Goal: Transaction & Acquisition: Purchase product/service

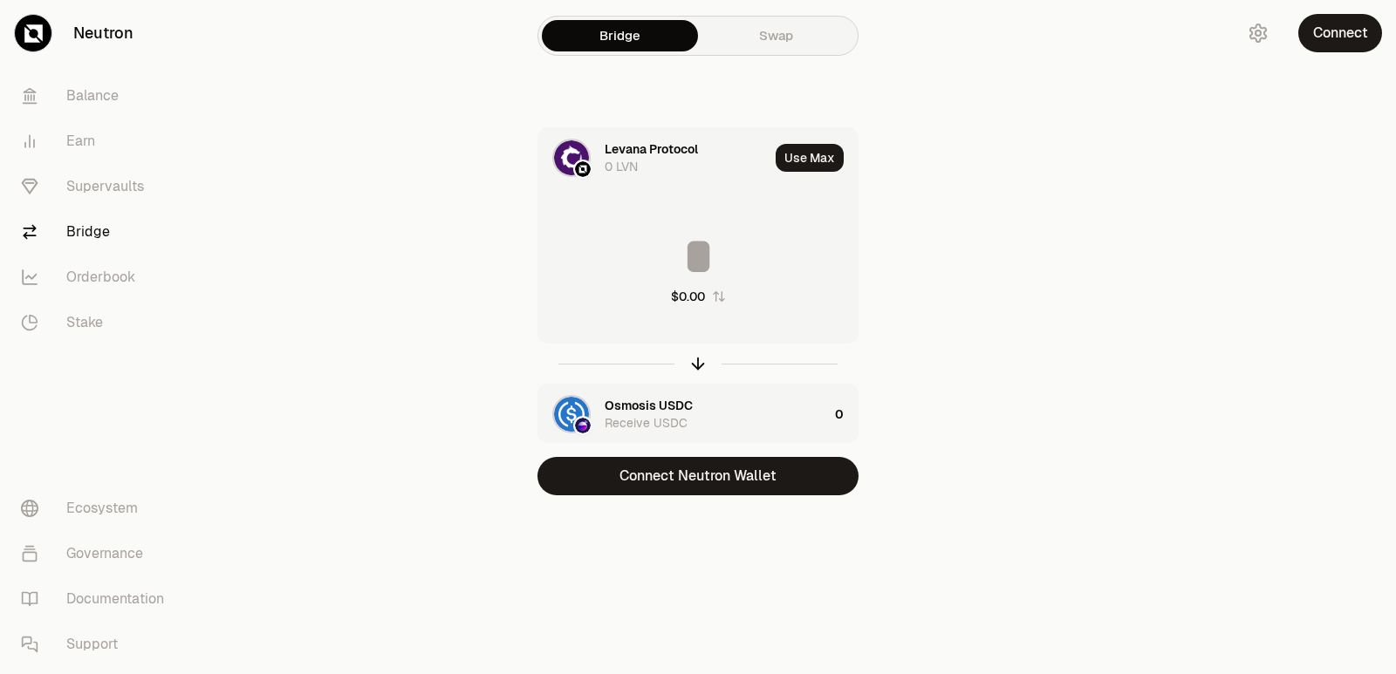
click at [672, 490] on button "Connect Neutron Wallet" at bounding box center [697, 476] width 321 height 38
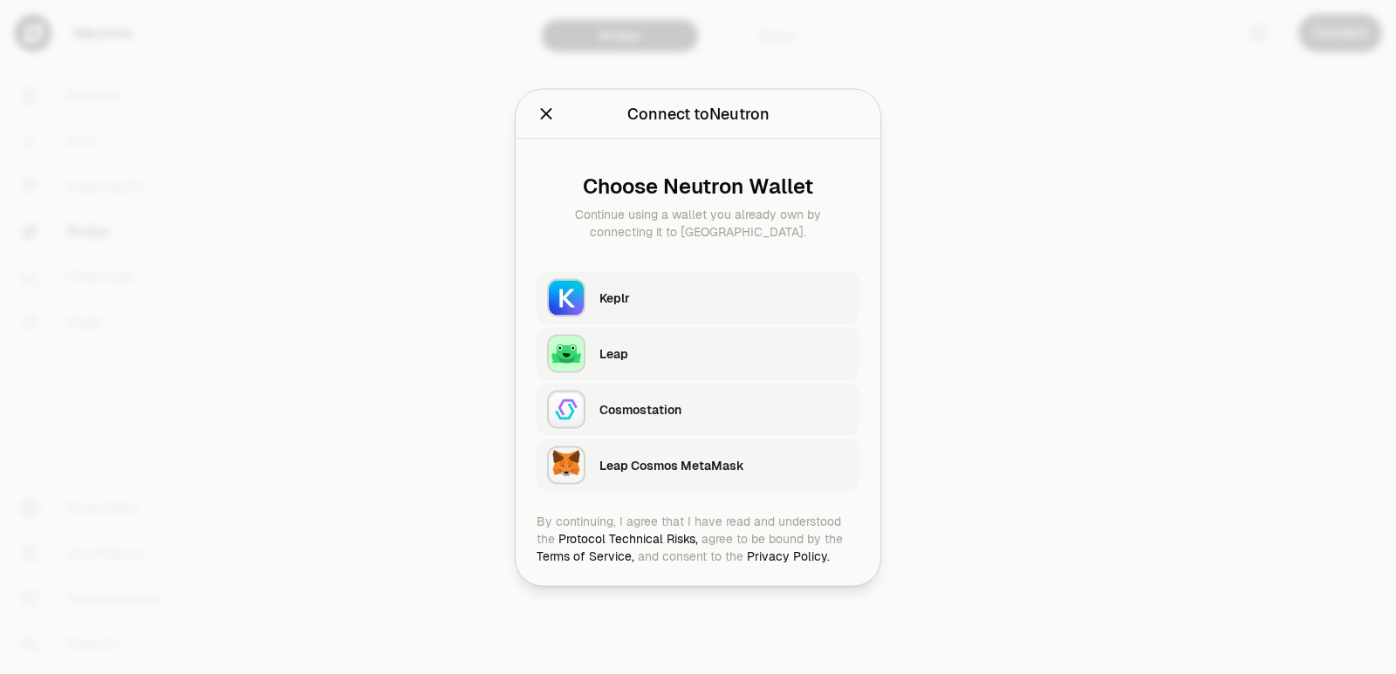
click at [649, 299] on div "Keplr" at bounding box center [724, 297] width 250 height 17
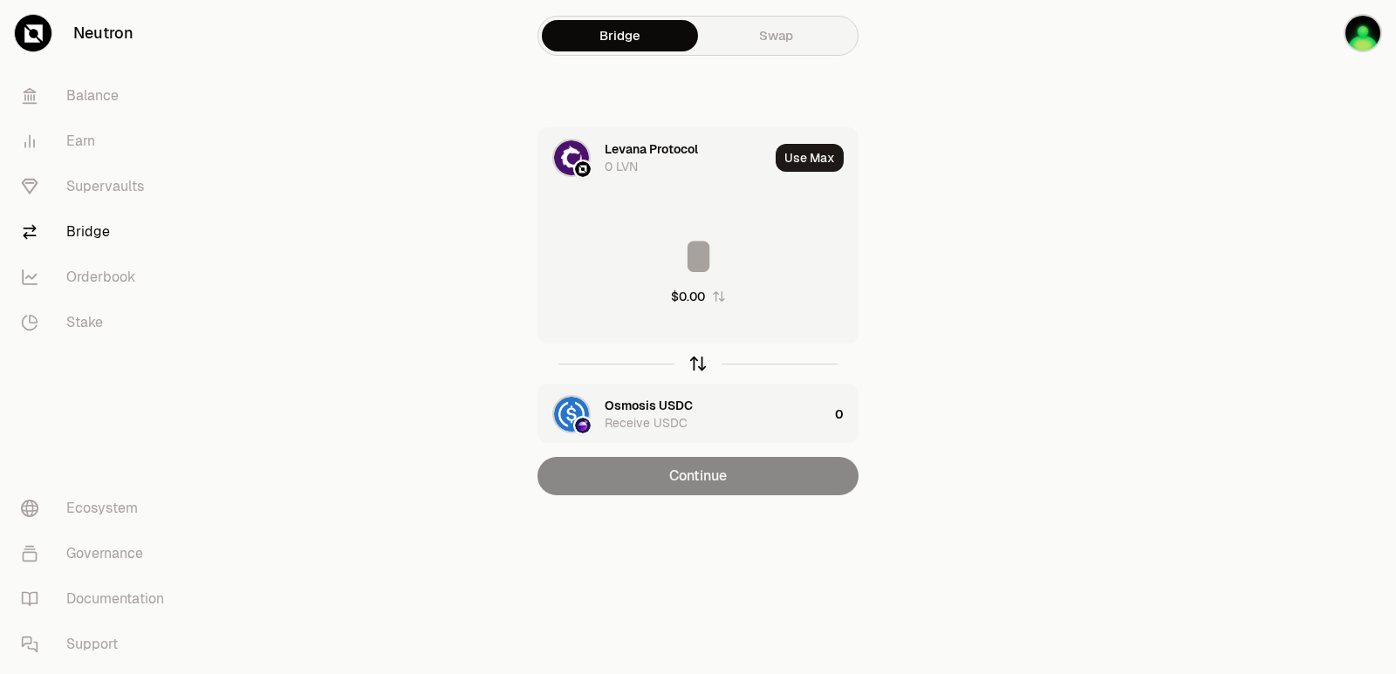
click at [693, 363] on icon "button" at bounding box center [697, 363] width 19 height 19
click at [668, 261] on input at bounding box center [697, 256] width 319 height 52
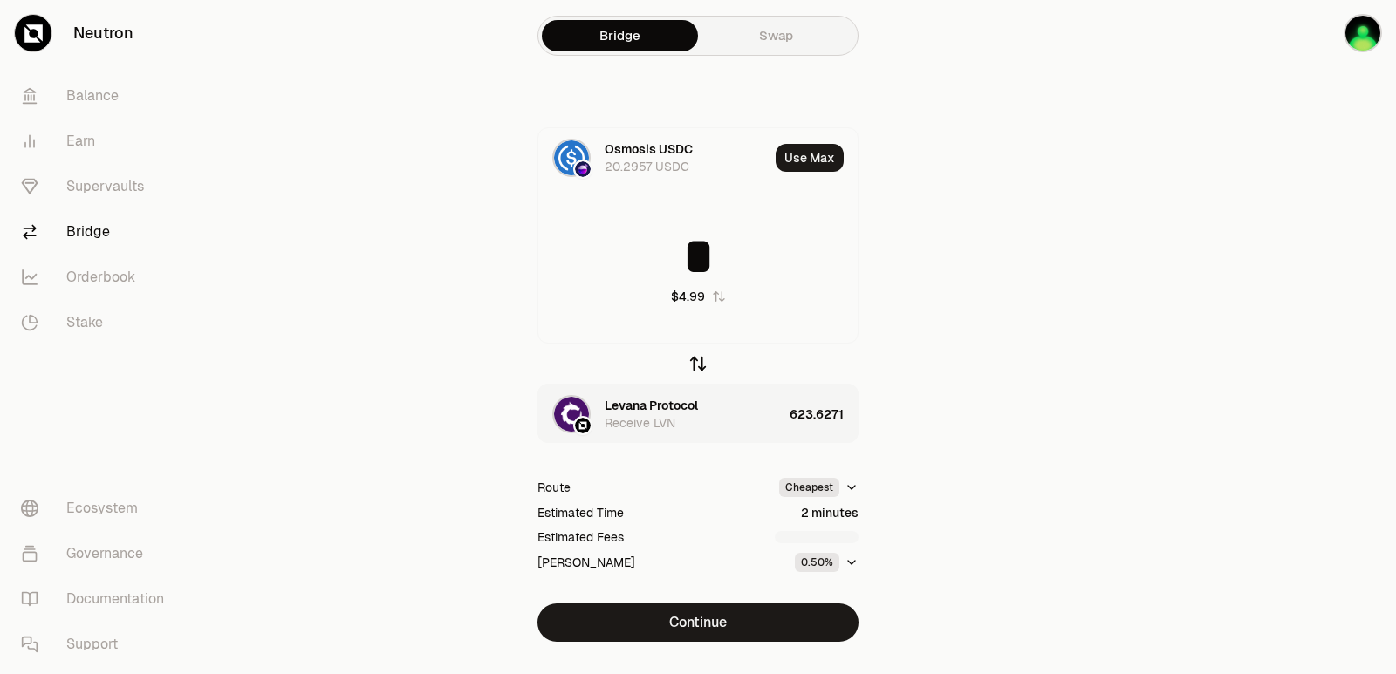
type input "*"
click at [694, 362] on icon "button" at bounding box center [697, 363] width 19 height 19
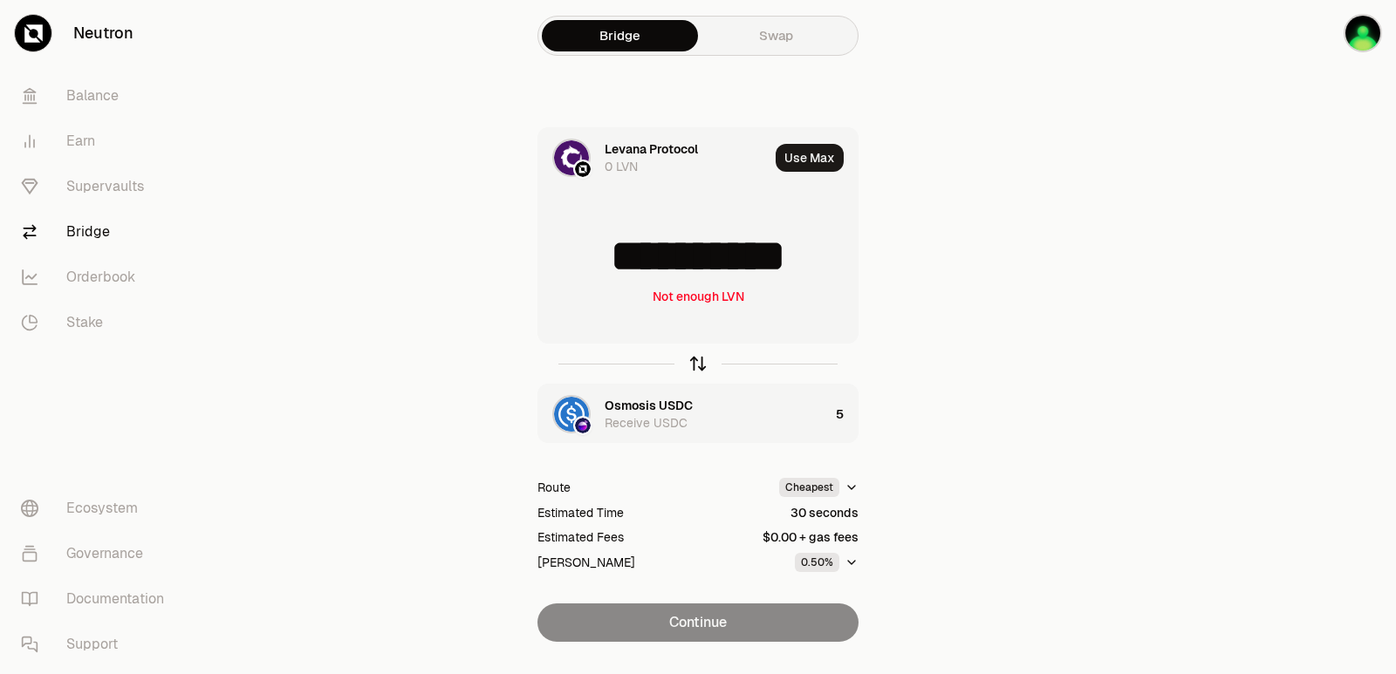
click at [694, 362] on icon "button" at bounding box center [698, 361] width 11 height 5
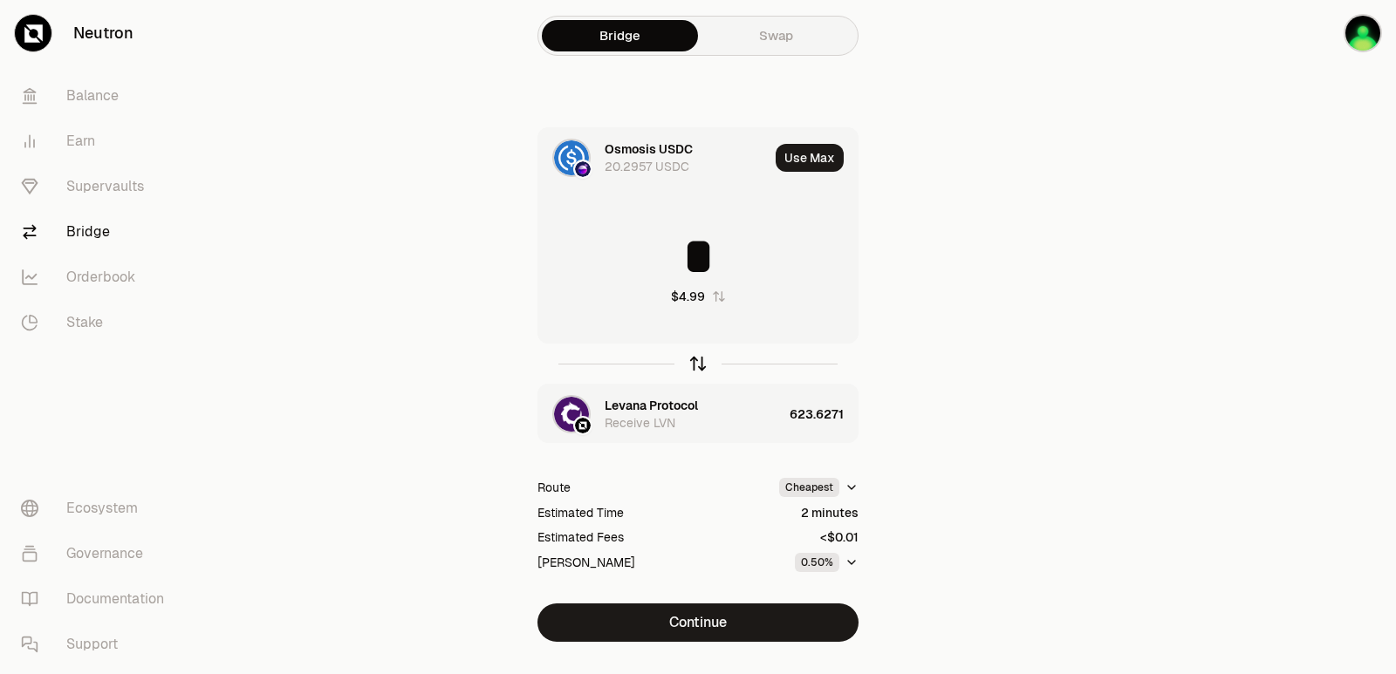
click at [694, 362] on icon "button" at bounding box center [698, 361] width 11 height 5
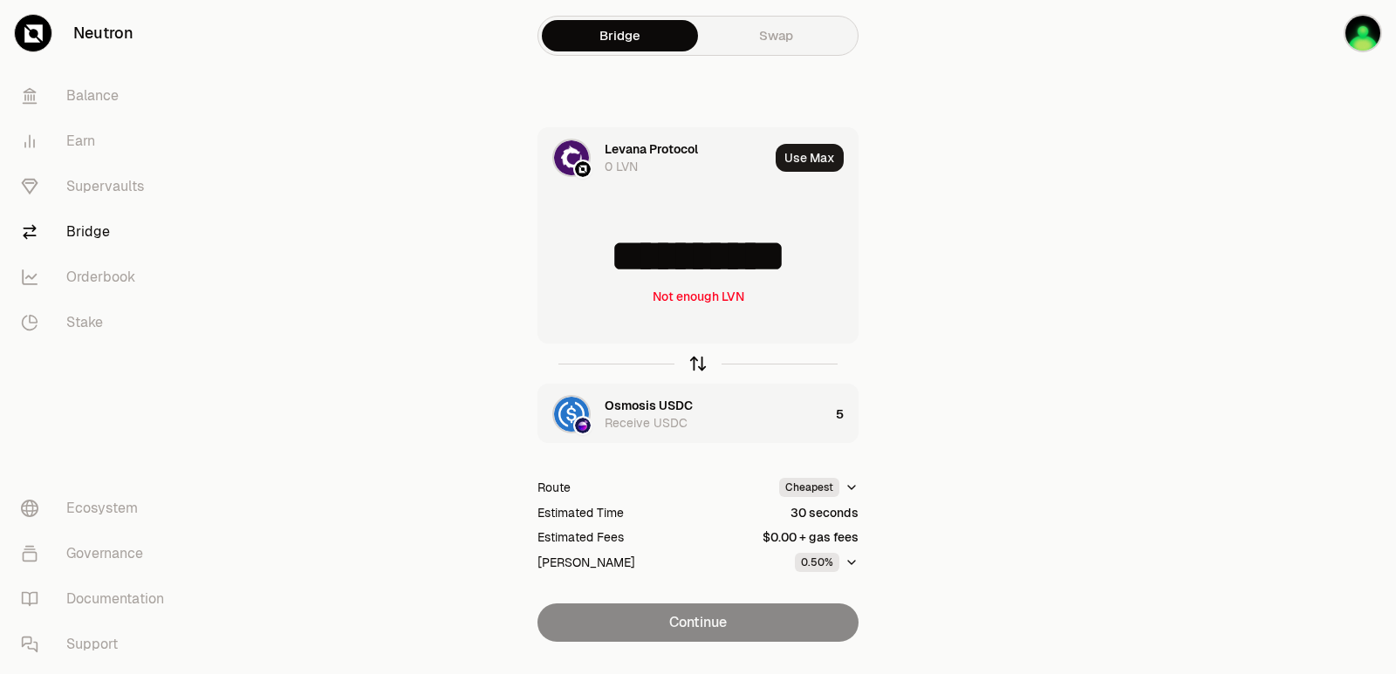
click at [694, 362] on icon "button" at bounding box center [698, 361] width 11 height 5
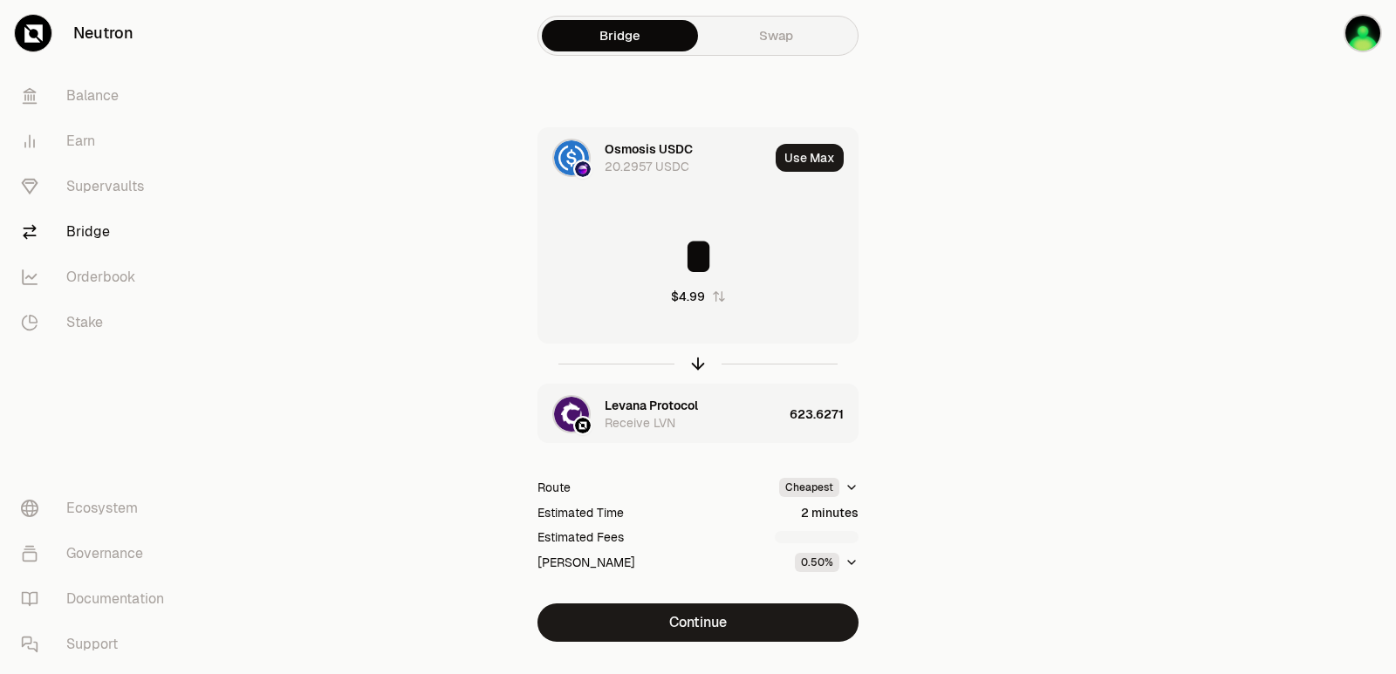
click at [687, 270] on input "*" at bounding box center [697, 256] width 319 height 52
click at [700, 361] on icon "button" at bounding box center [697, 363] width 19 height 19
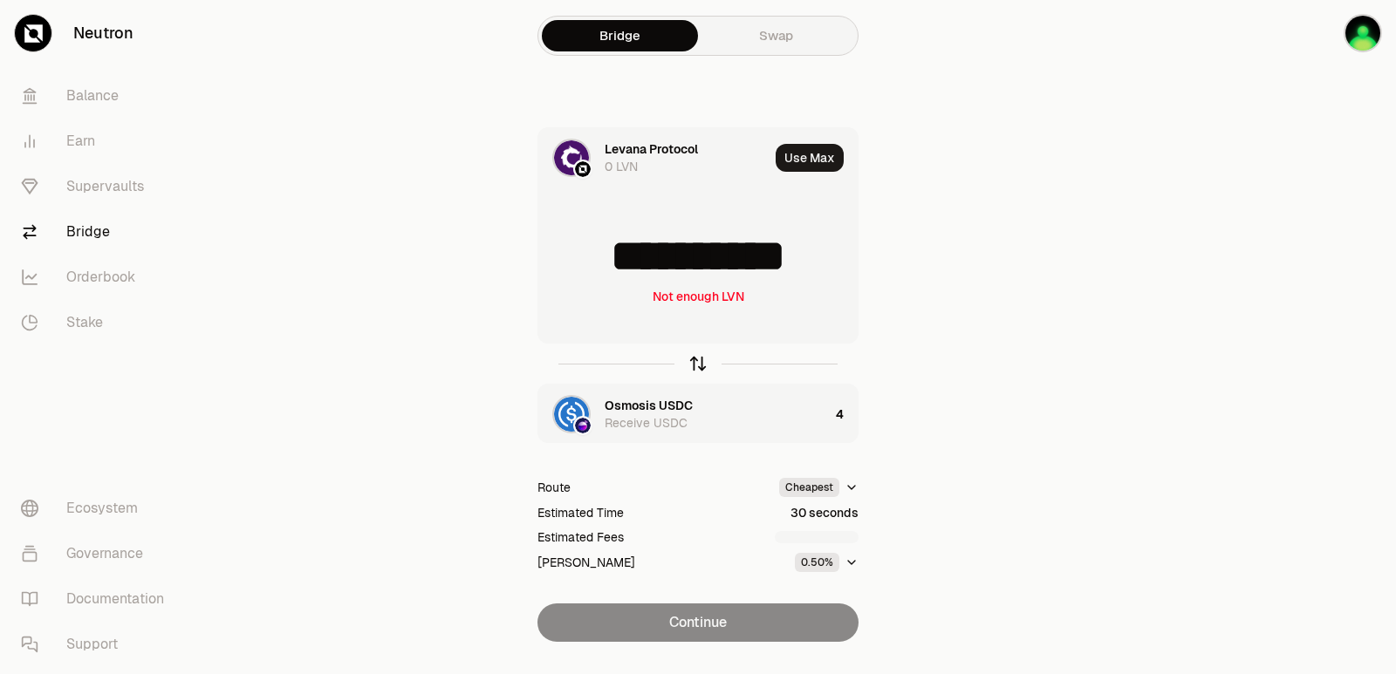
click at [700, 361] on icon "button" at bounding box center [697, 363] width 19 height 19
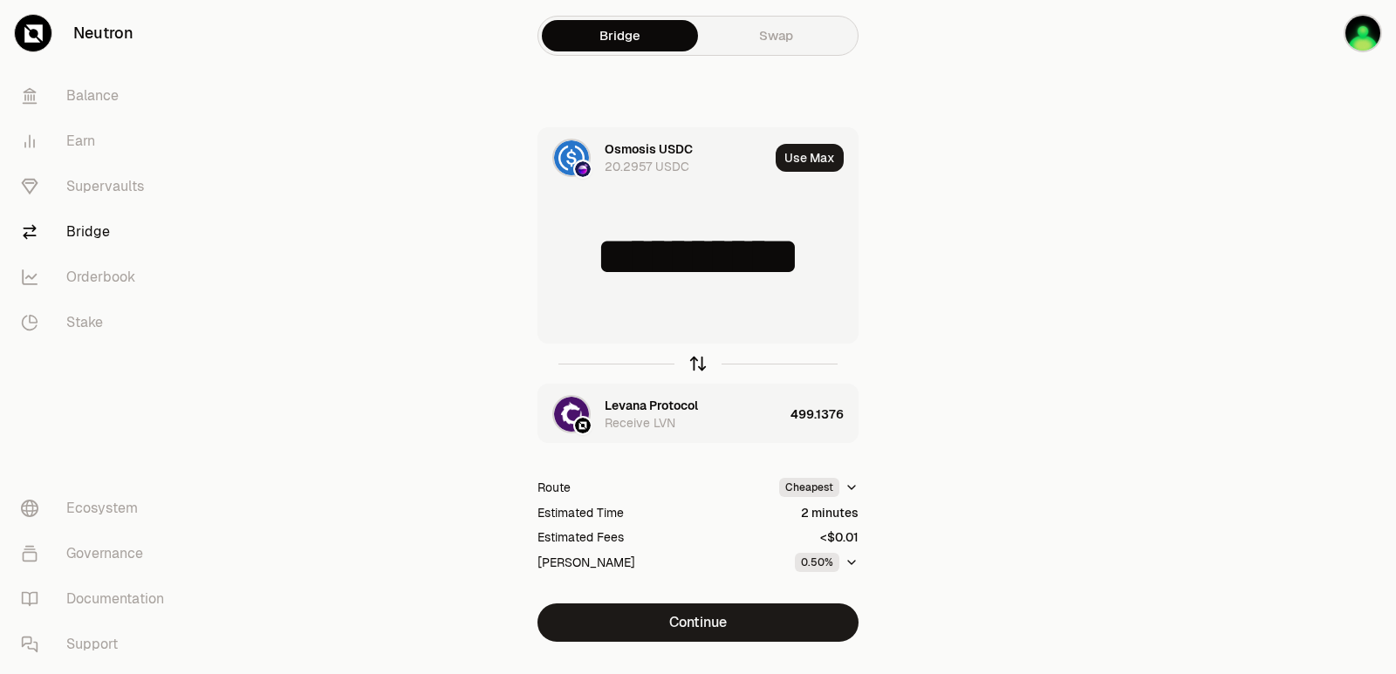
type input "*"
click at [667, 414] on div "Receive LVN" at bounding box center [640, 422] width 71 height 17
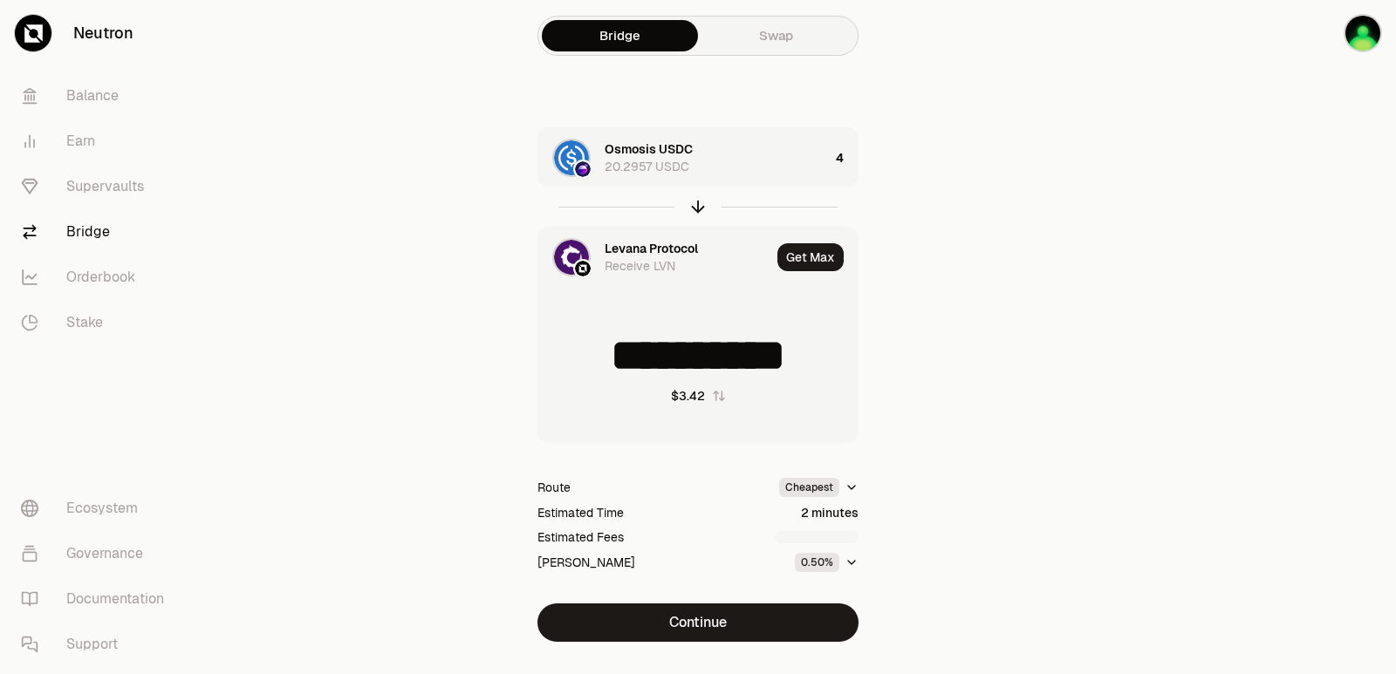
click at [653, 251] on div "Levana Protocol" at bounding box center [651, 248] width 93 height 17
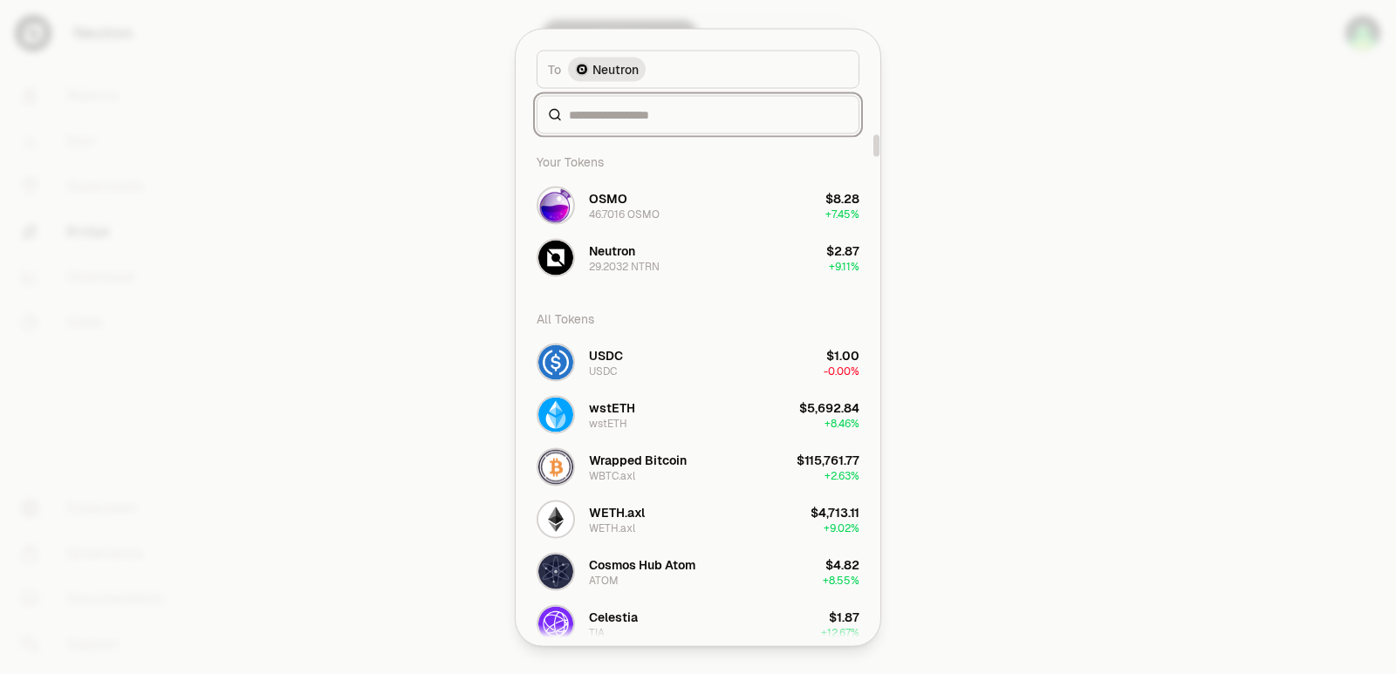
click at [606, 112] on input at bounding box center [708, 114] width 279 height 17
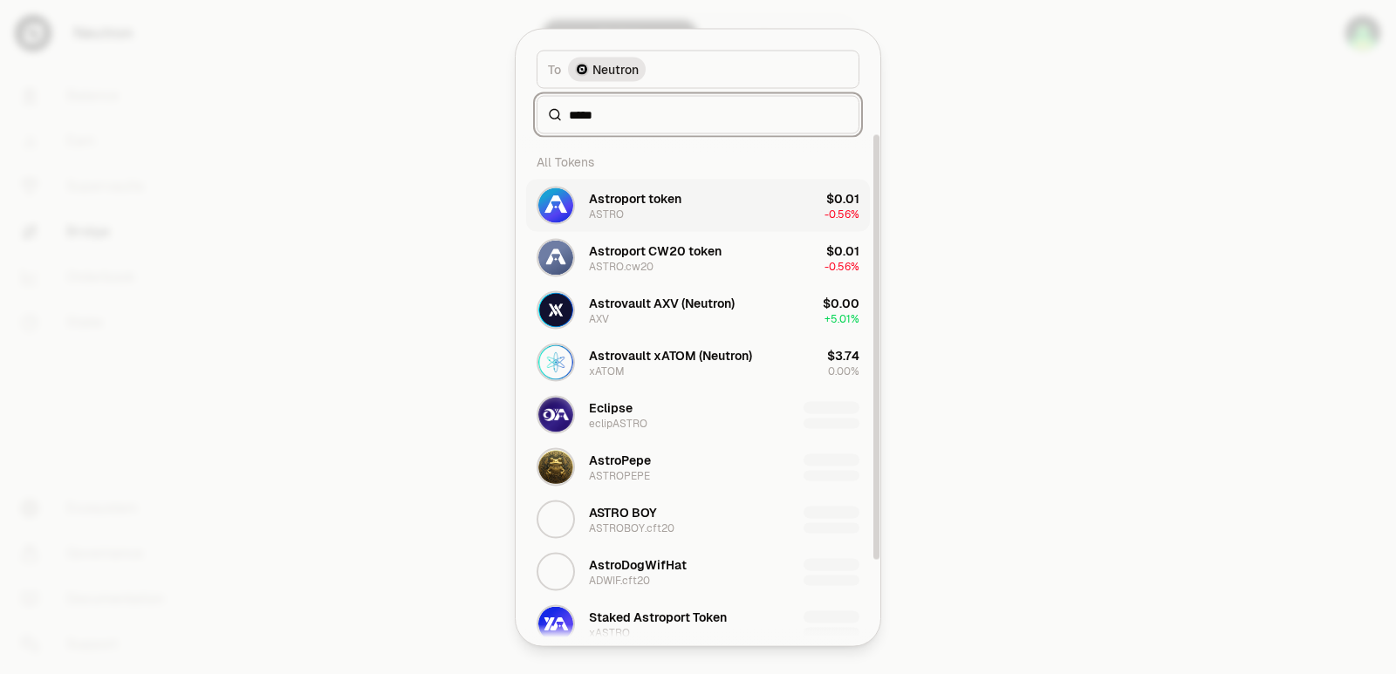
type input "*****"
click at [655, 204] on div "Astroport token" at bounding box center [635, 197] width 92 height 17
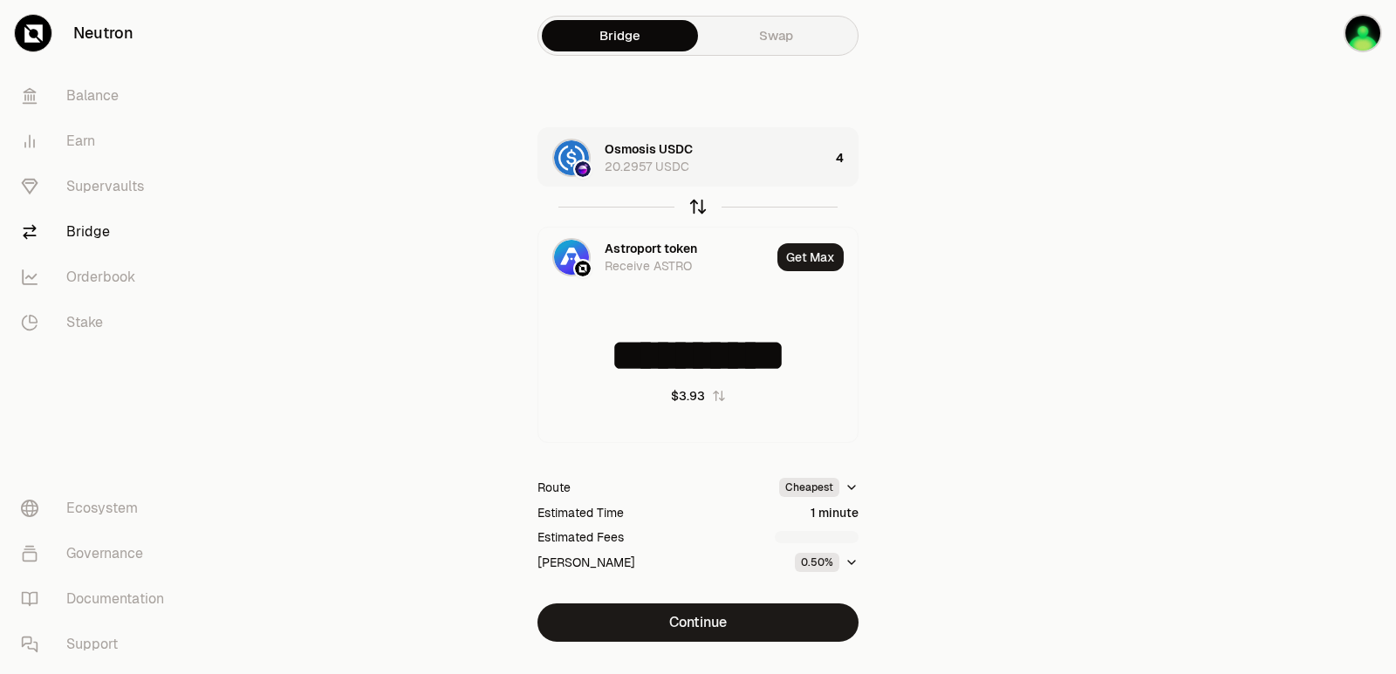
click at [693, 201] on icon "button" at bounding box center [697, 206] width 19 height 19
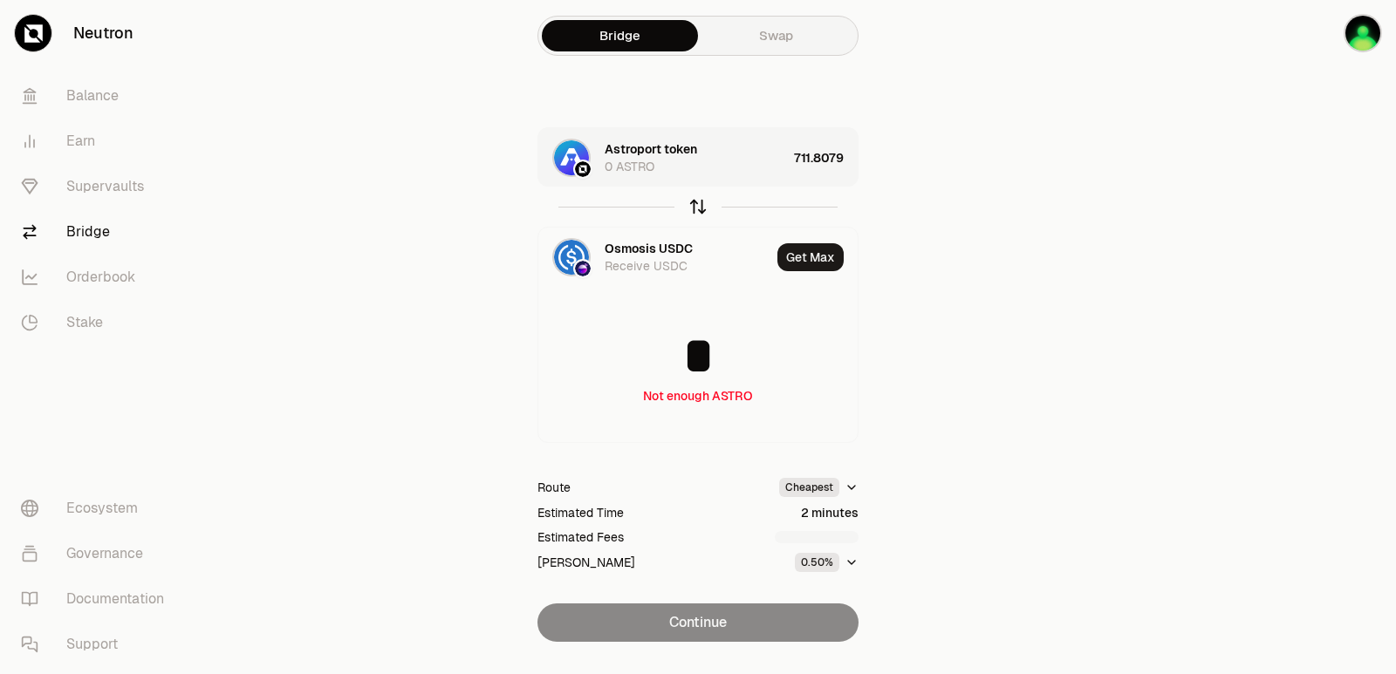
click at [694, 202] on icon "button" at bounding box center [697, 206] width 19 height 19
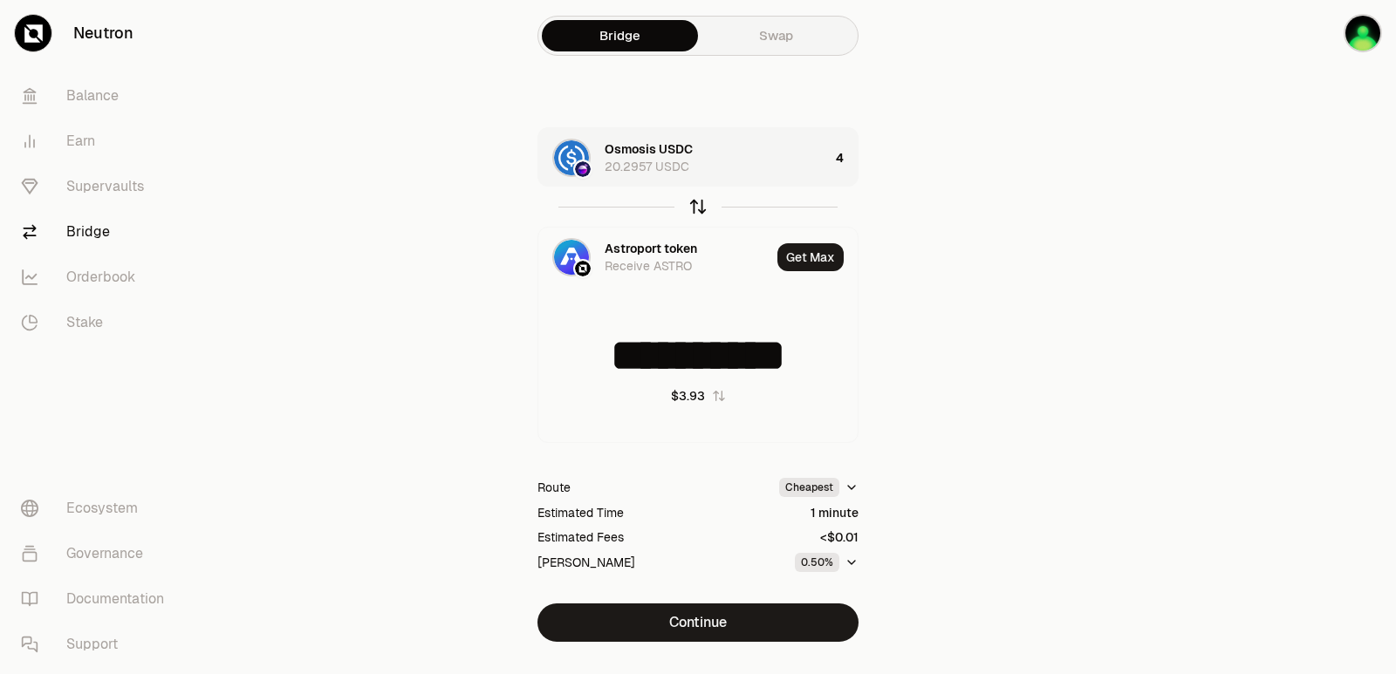
click at [694, 202] on icon "button" at bounding box center [697, 206] width 19 height 19
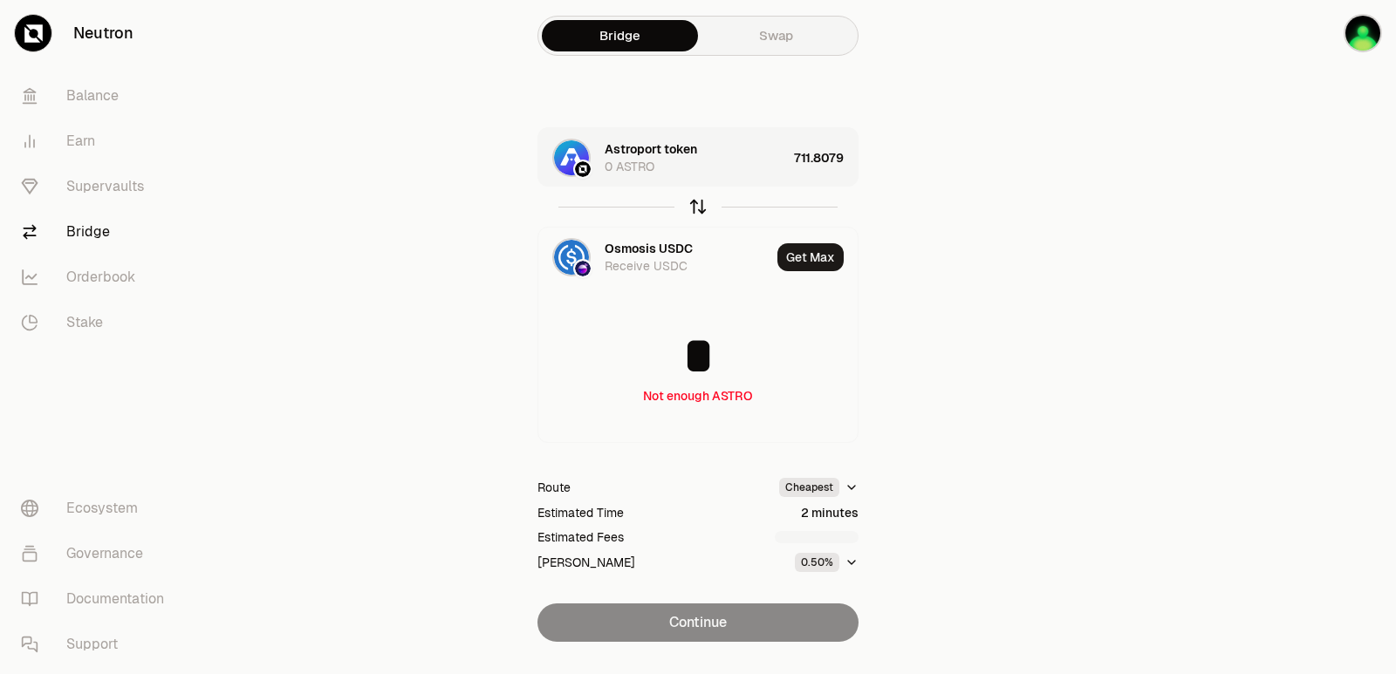
click at [694, 202] on icon "button" at bounding box center [697, 206] width 19 height 19
type input "**********"
